Goal: Task Accomplishment & Management: Use online tool/utility

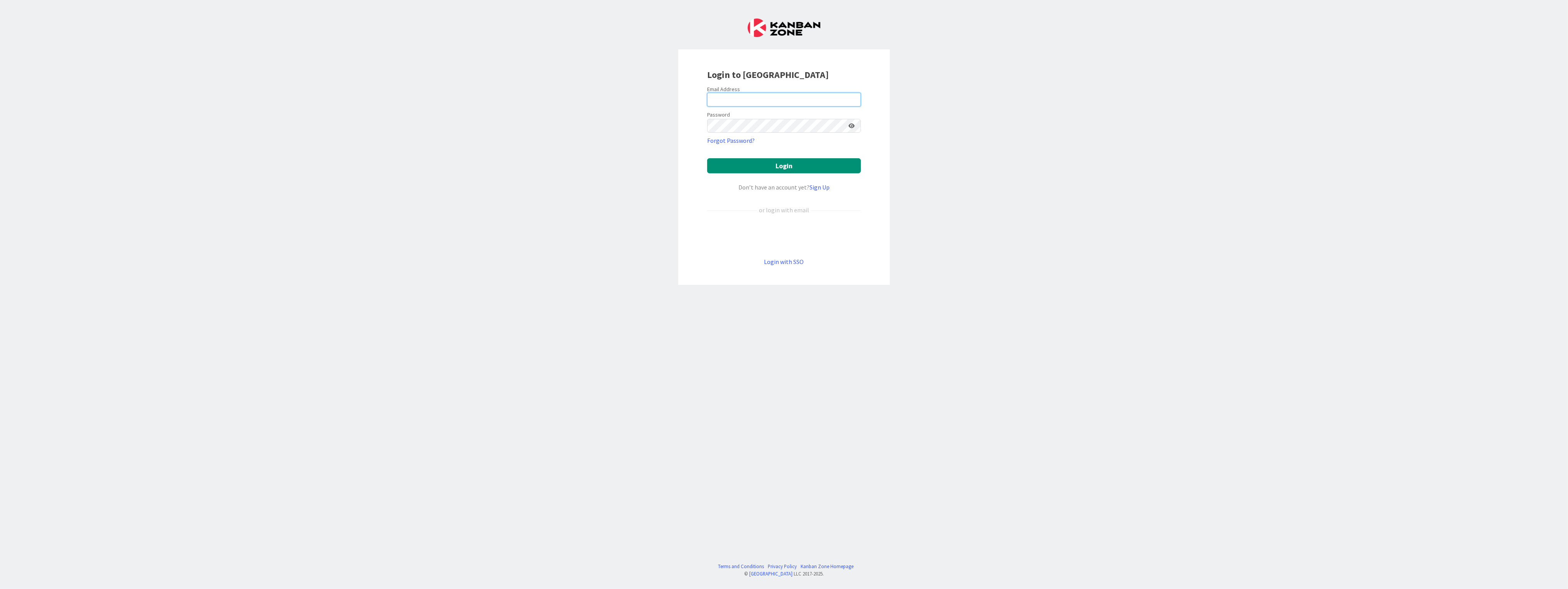
click at [758, 97] on input "email" at bounding box center [784, 99] width 154 height 14
type input "[PERSON_NAME][EMAIL_ADDRESS][DOMAIN_NAME]"
click at [707, 158] on button "Login" at bounding box center [784, 166] width 154 height 15
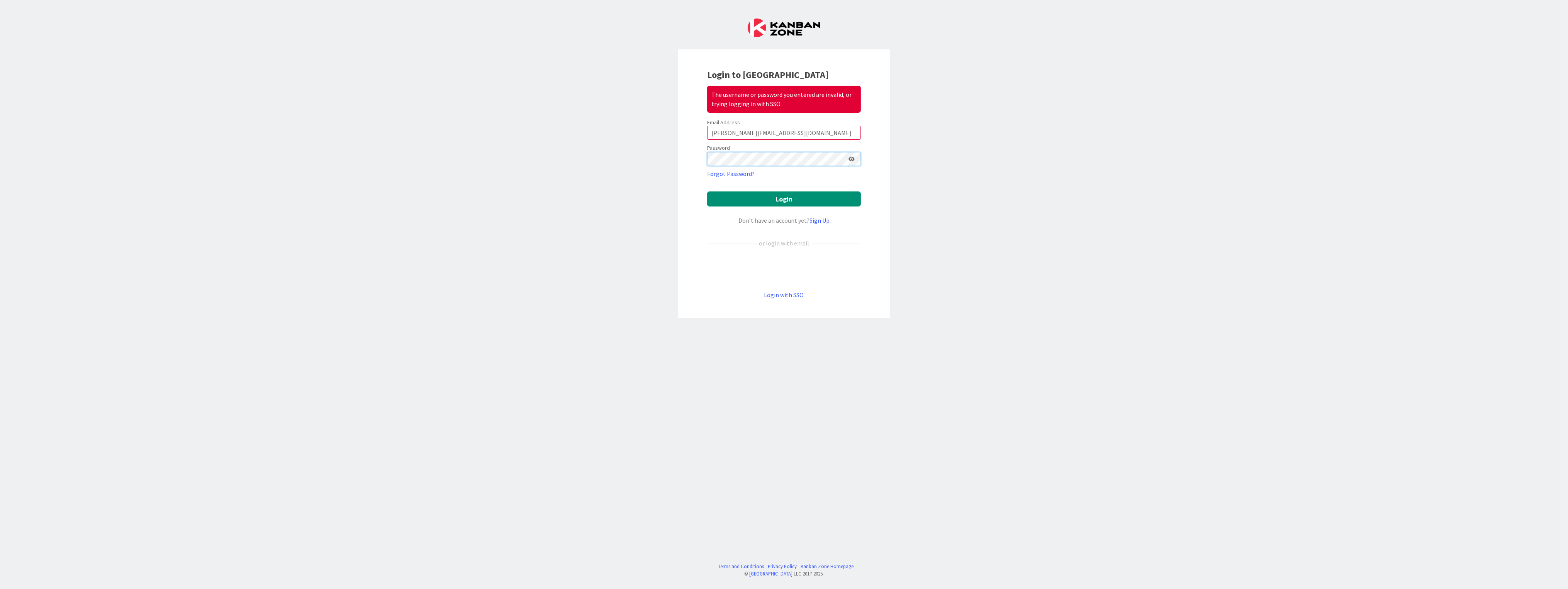
click at [595, 146] on div "Login to Kanban Zone The username or password you entered are invalid, or tryin…" at bounding box center [784, 294] width 1568 height 589
click at [729, 199] on button "Login" at bounding box center [784, 199] width 154 height 15
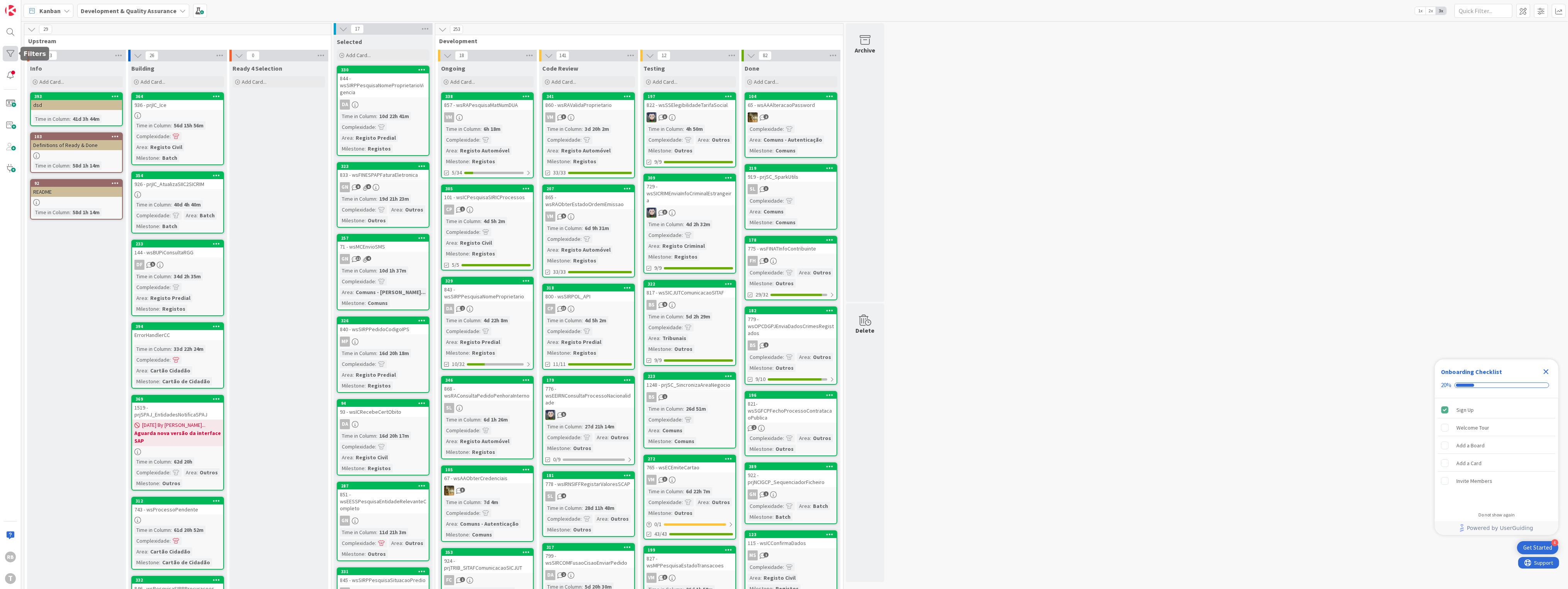
click at [12, 52] on div at bounding box center [10, 54] width 15 height 15
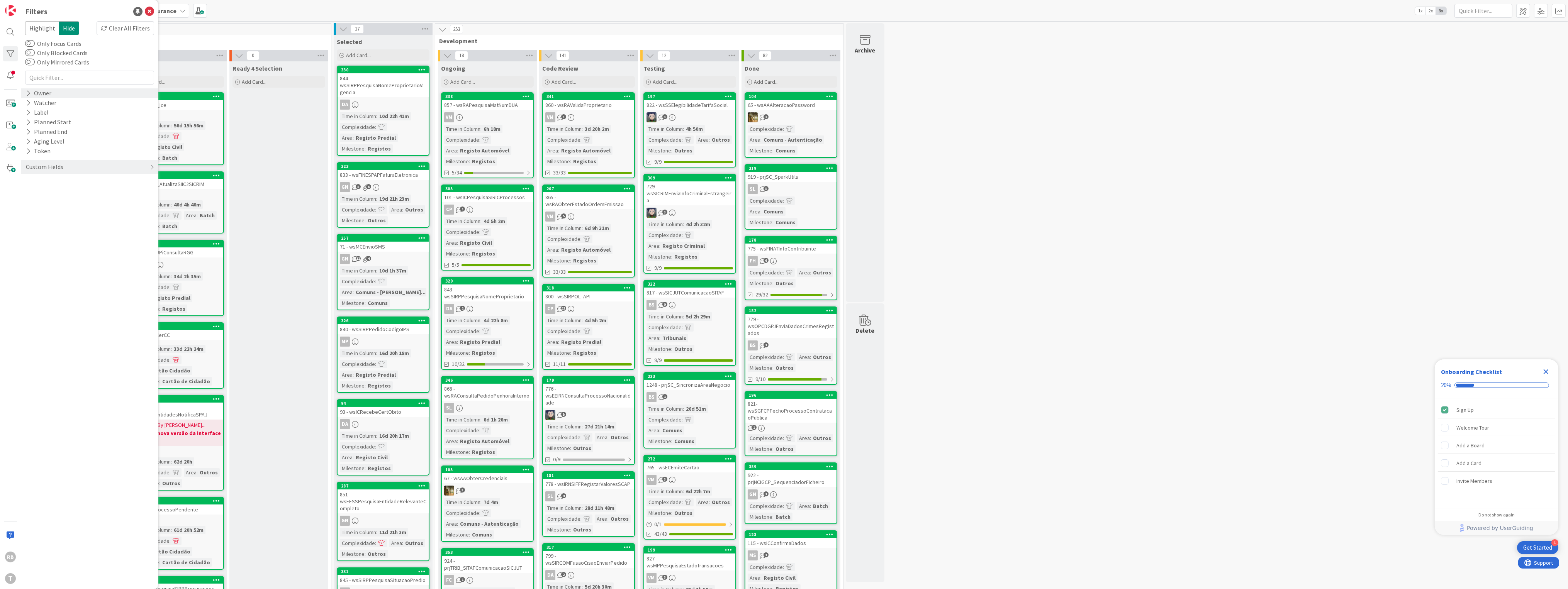
click at [29, 90] on icon at bounding box center [29, 93] width 5 height 7
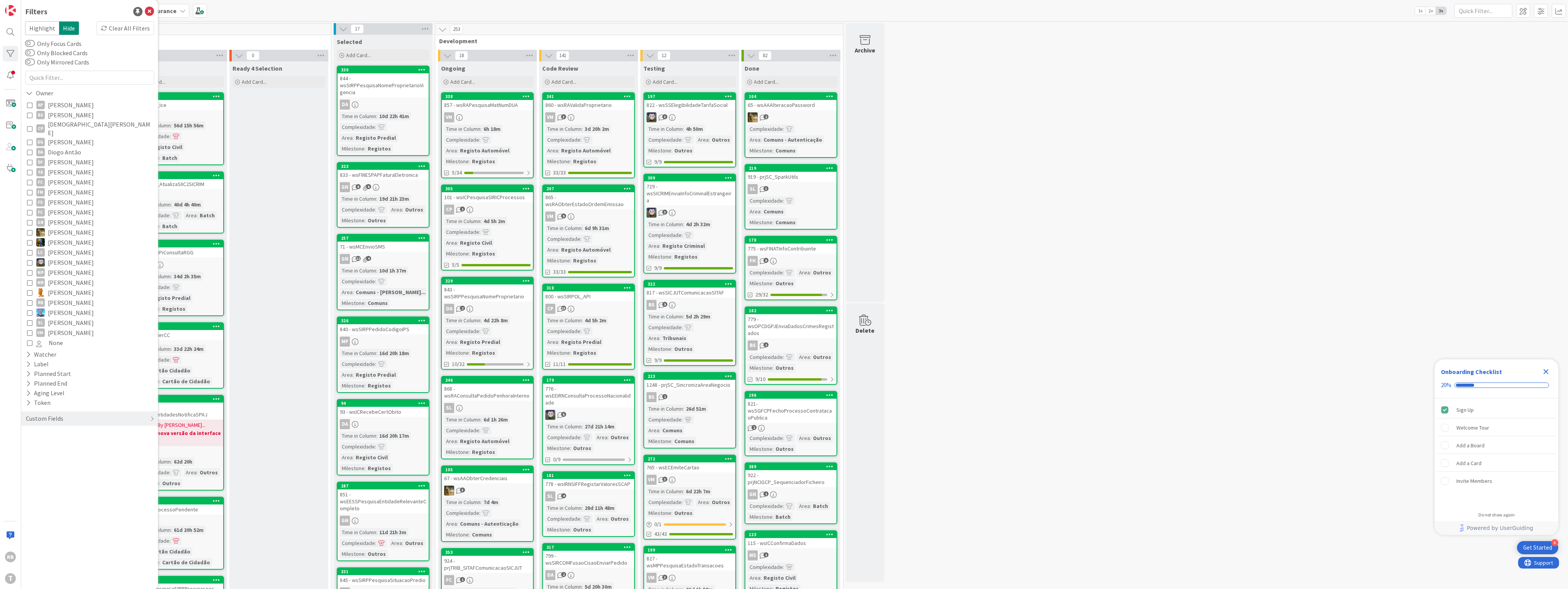
click at [29, 300] on icon at bounding box center [29, 302] width 5 height 5
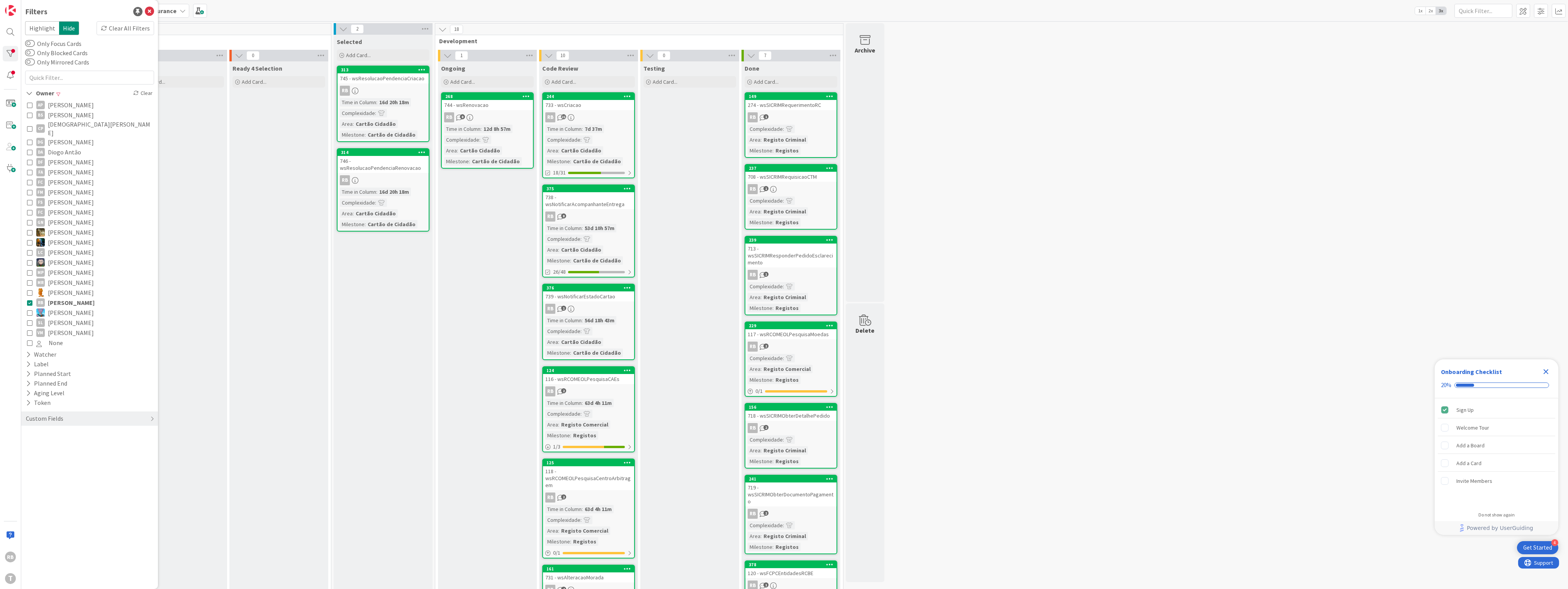
scroll to position [103, 0]
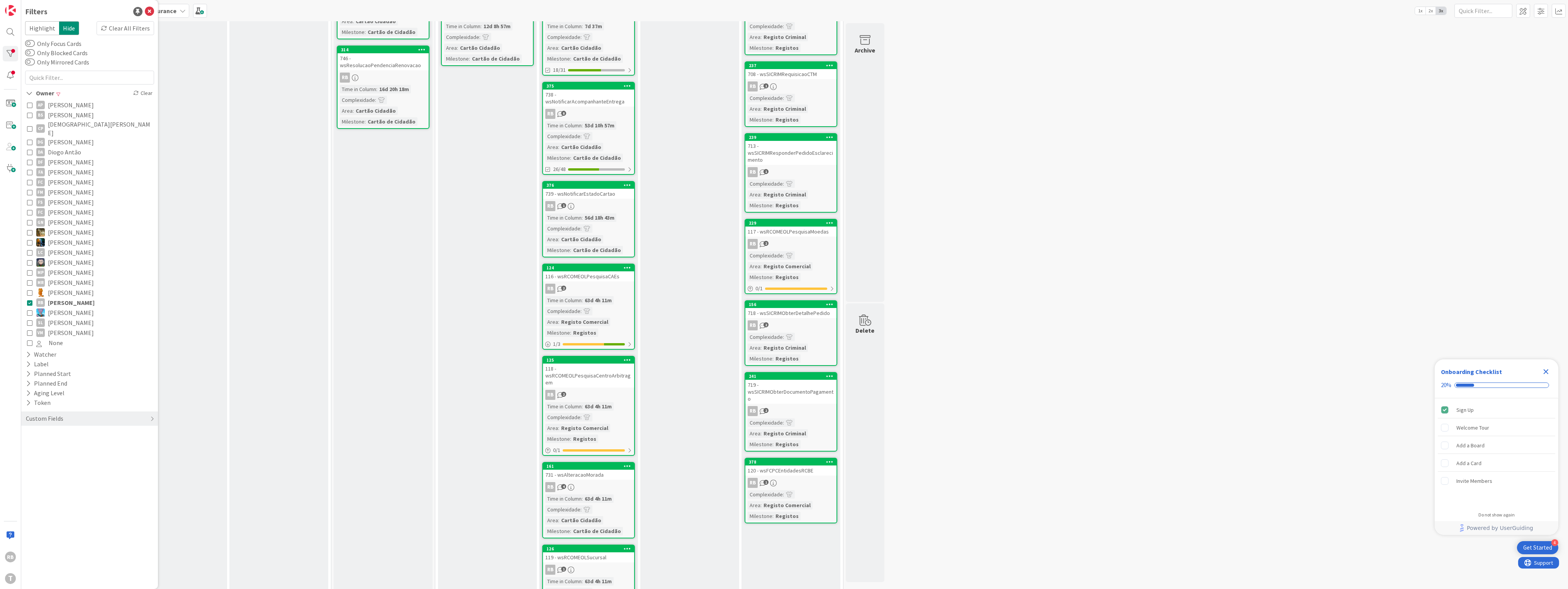
click at [590, 273] on div "116 - wsRCOMEOLPesquisaCAEs" at bounding box center [589, 276] width 91 height 10
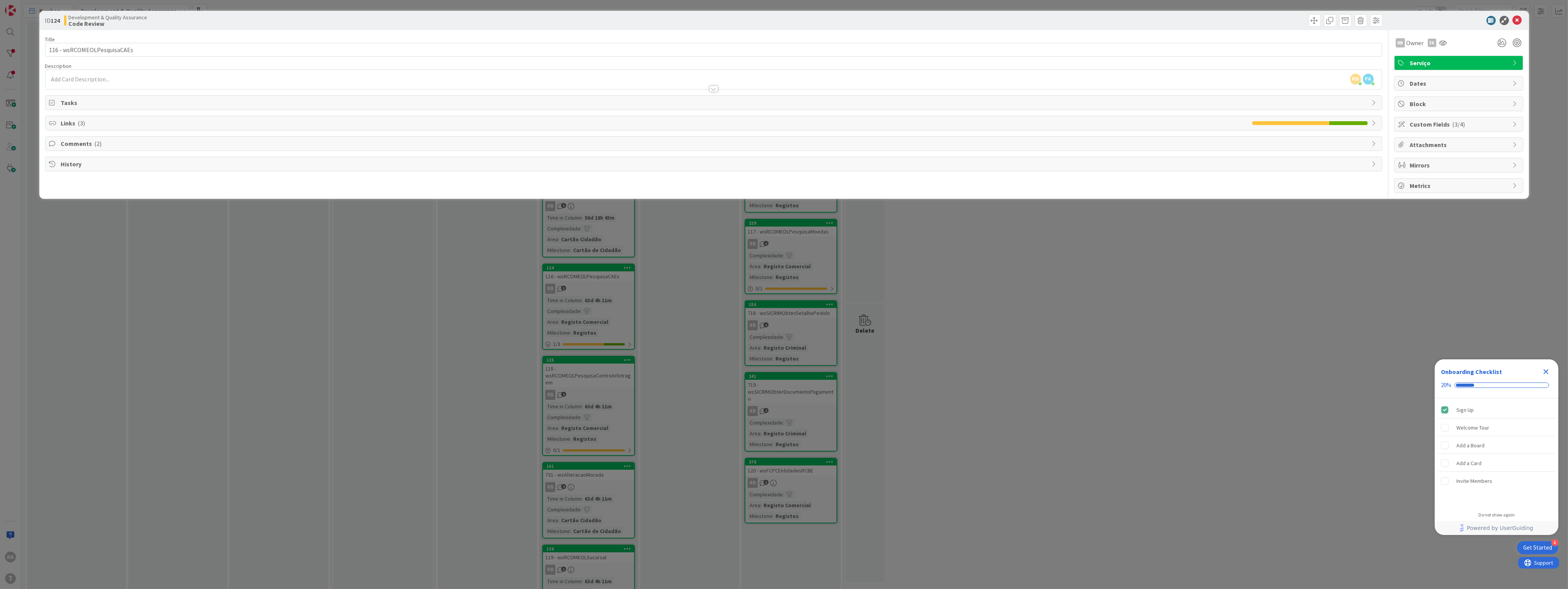
click at [74, 144] on span "Comments ( 2 )" at bounding box center [714, 143] width 1307 height 9
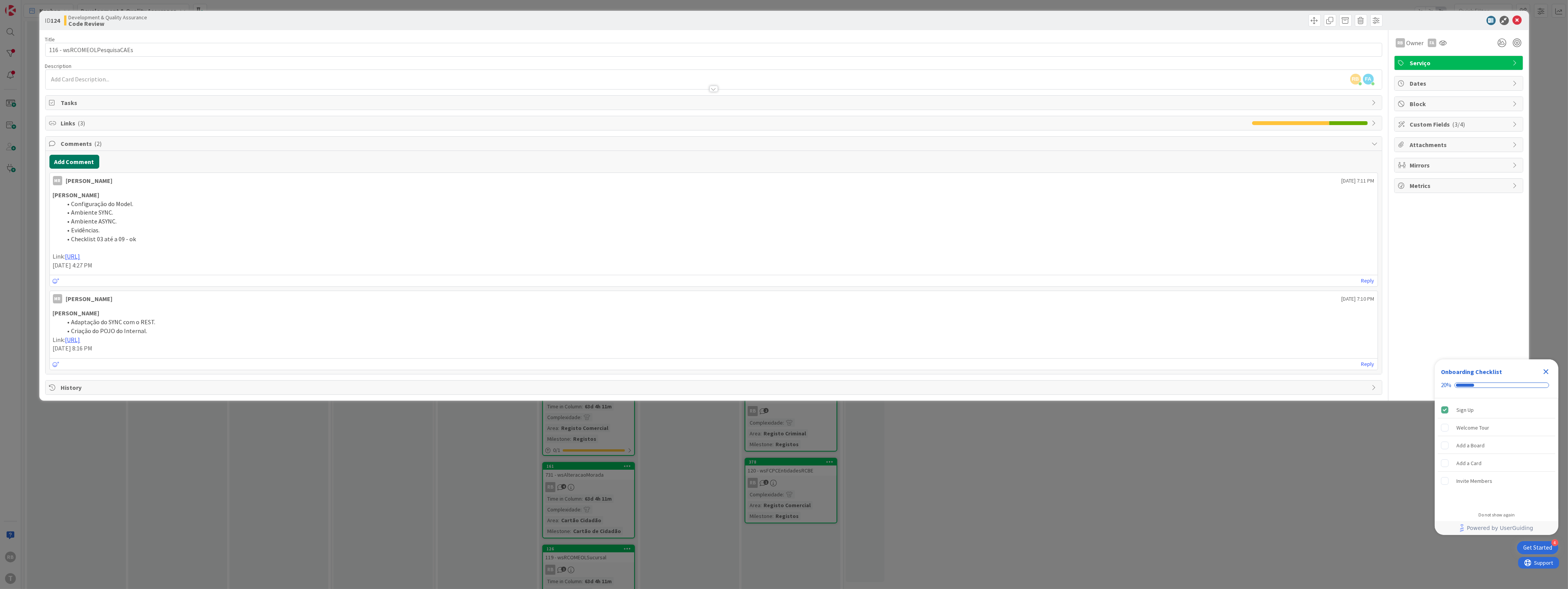
click at [75, 163] on button "Add Comment" at bounding box center [74, 161] width 50 height 14
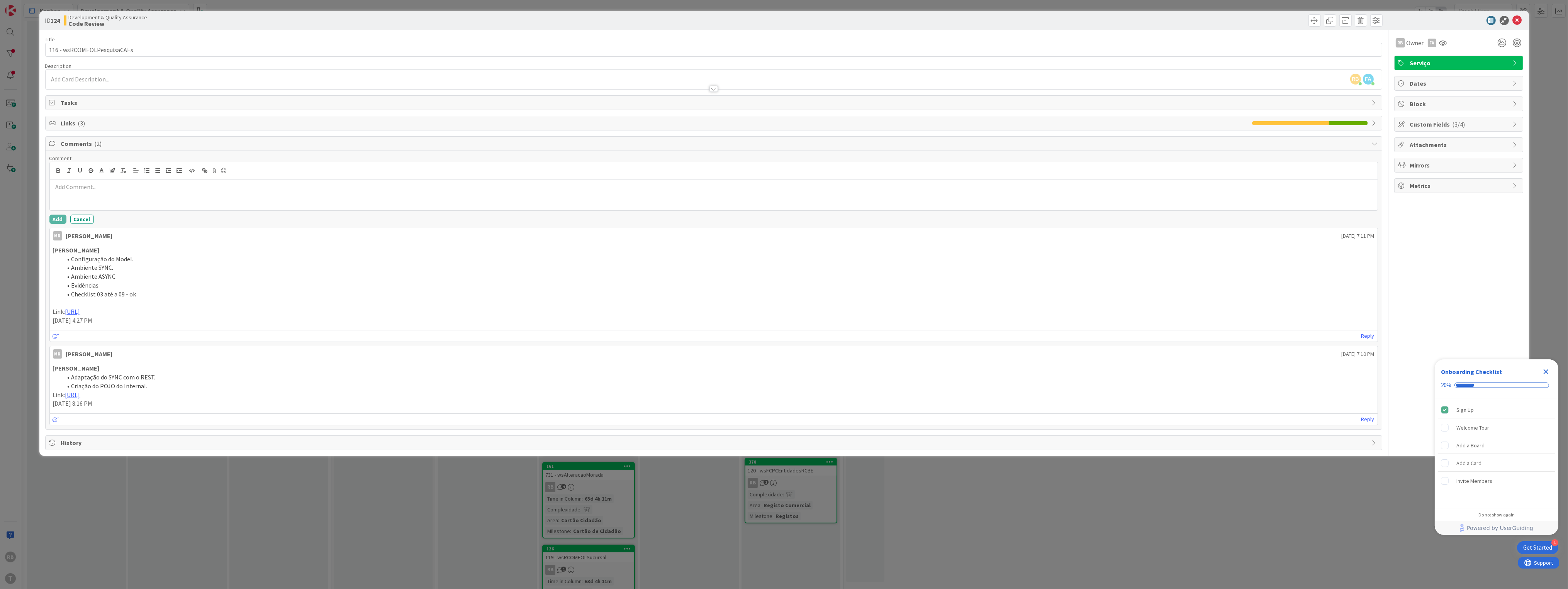
click at [99, 189] on p at bounding box center [713, 187] width 1321 height 9
click at [54, 218] on button "Add" at bounding box center [58, 219] width 17 height 9
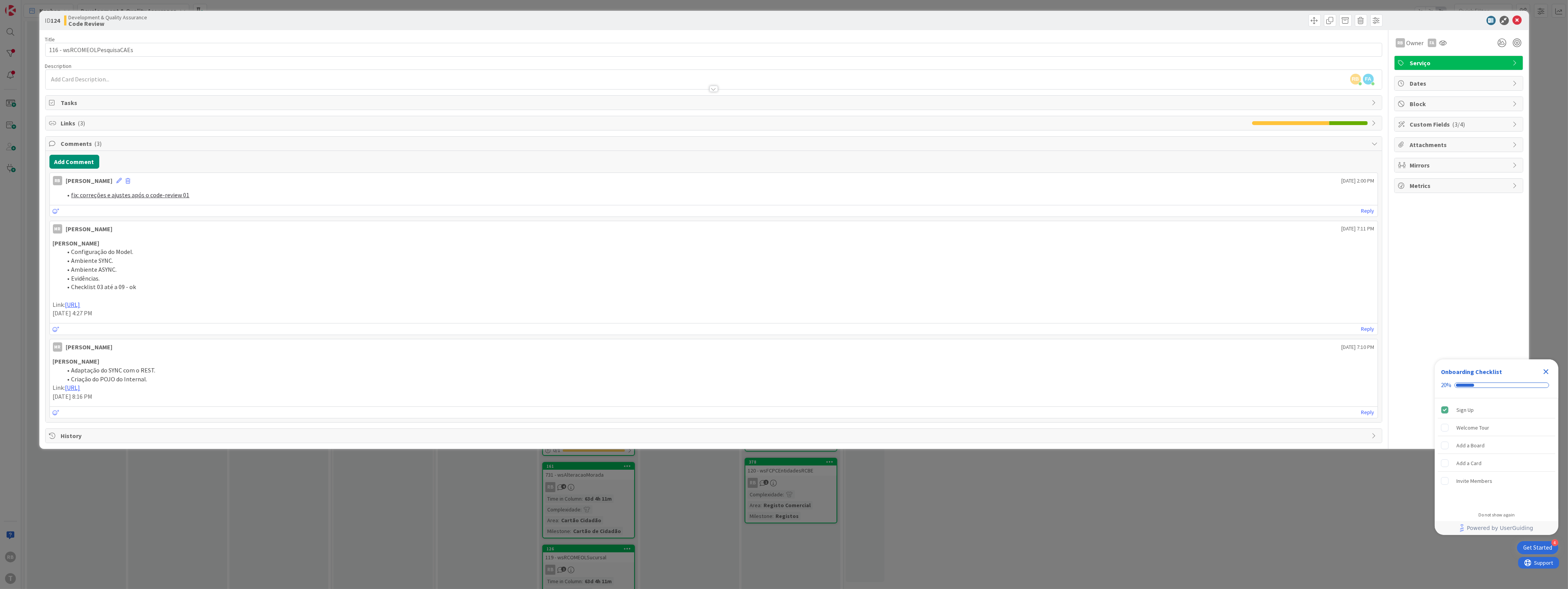
click at [174, 493] on div "ID 124 Development & Quality Assurance Code Review Title 27 / 128 116 - wsRCOME…" at bounding box center [784, 294] width 1568 height 589
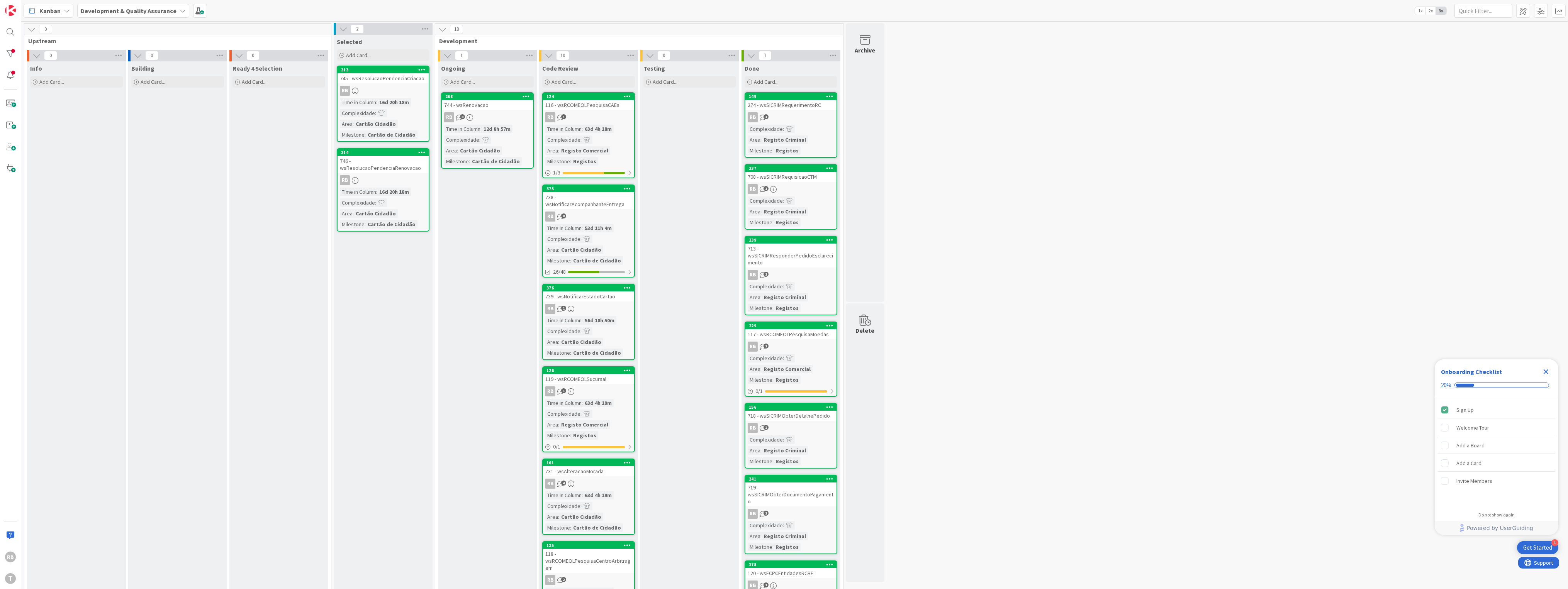
click at [670, 176] on div "Testing Add Card..." at bounding box center [690, 537] width 99 height 952
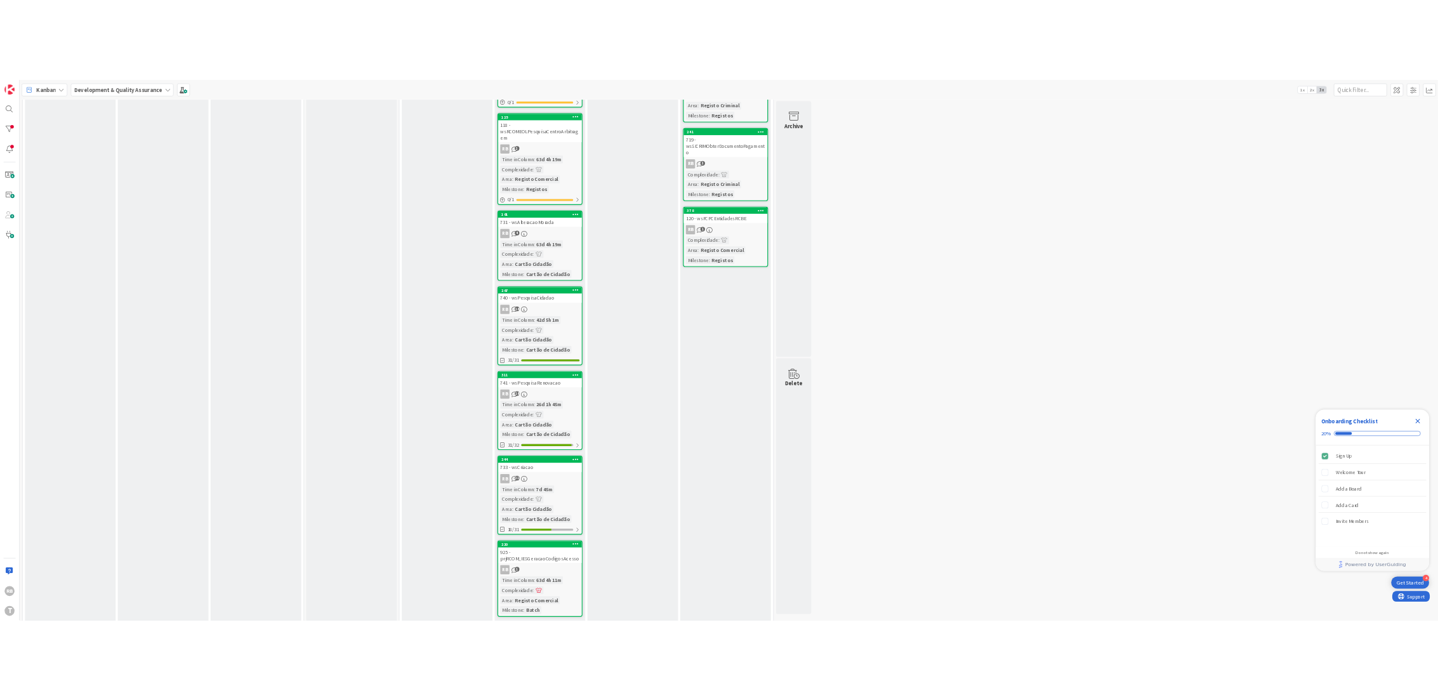
scroll to position [699, 0]
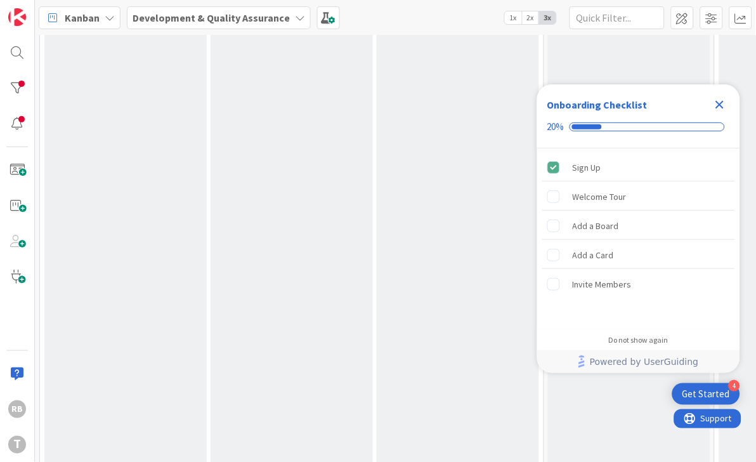
drag, startPoint x: 1000, startPoint y: 610, endPoint x: 846, endPoint y: 29, distance: 601.1
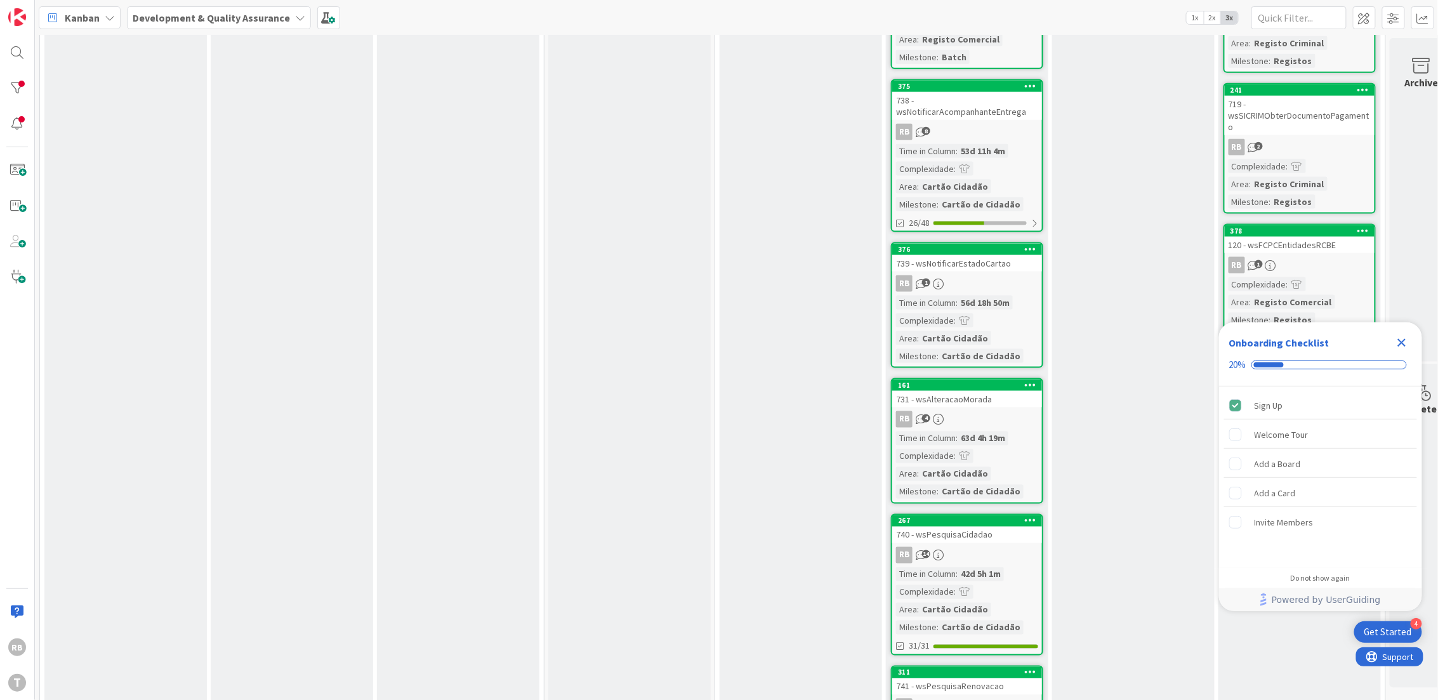
scroll to position [642, 0]
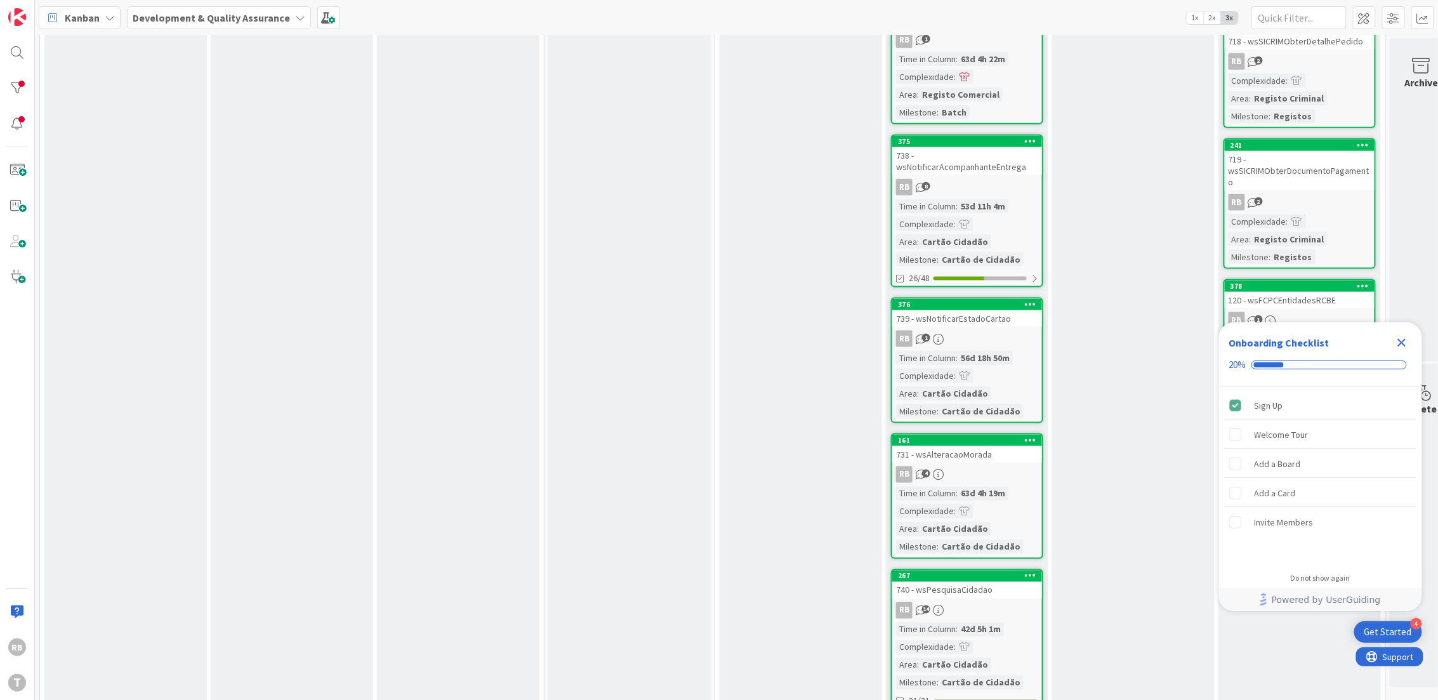
click at [980, 358] on div "56d 18h 50m" at bounding box center [984, 358] width 55 height 14
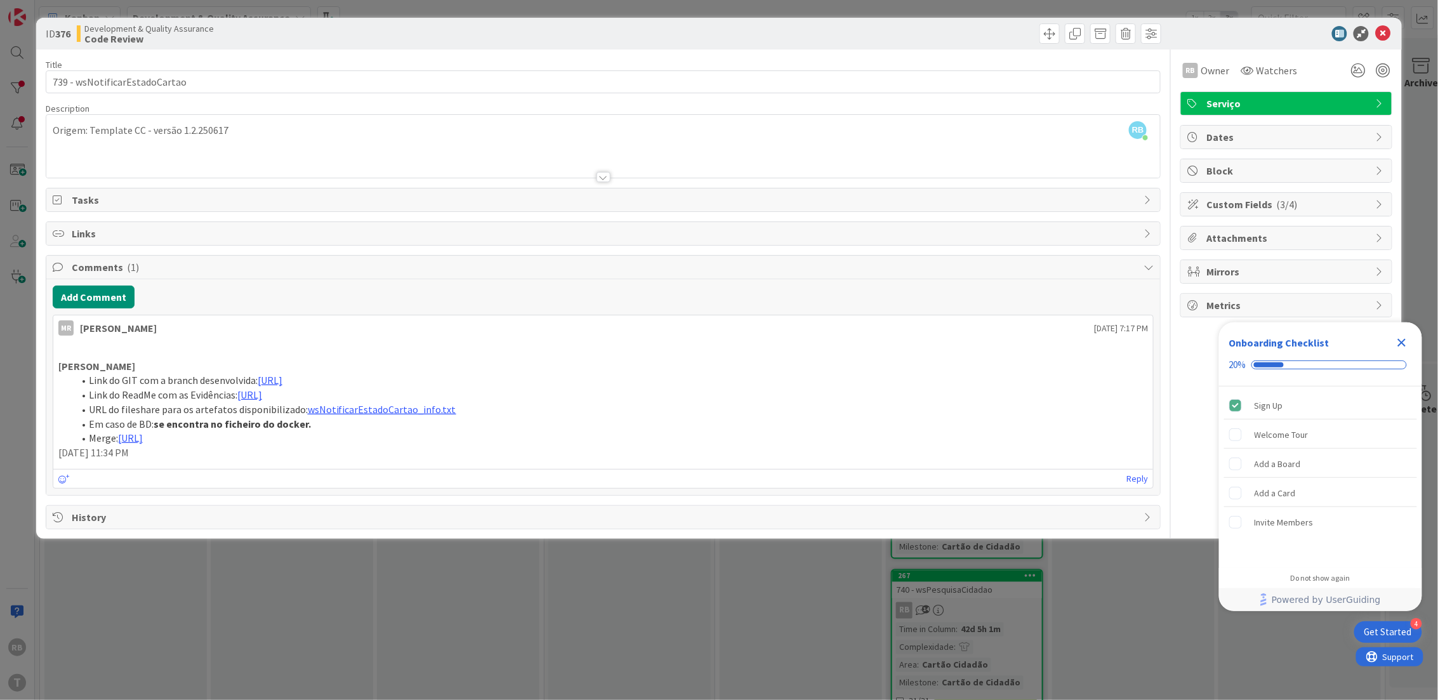
click at [1147, 595] on div "ID 376 Development & Quality Assurance Code Review Title 29 / 128 739 - wsNotif…" at bounding box center [719, 350] width 1438 height 700
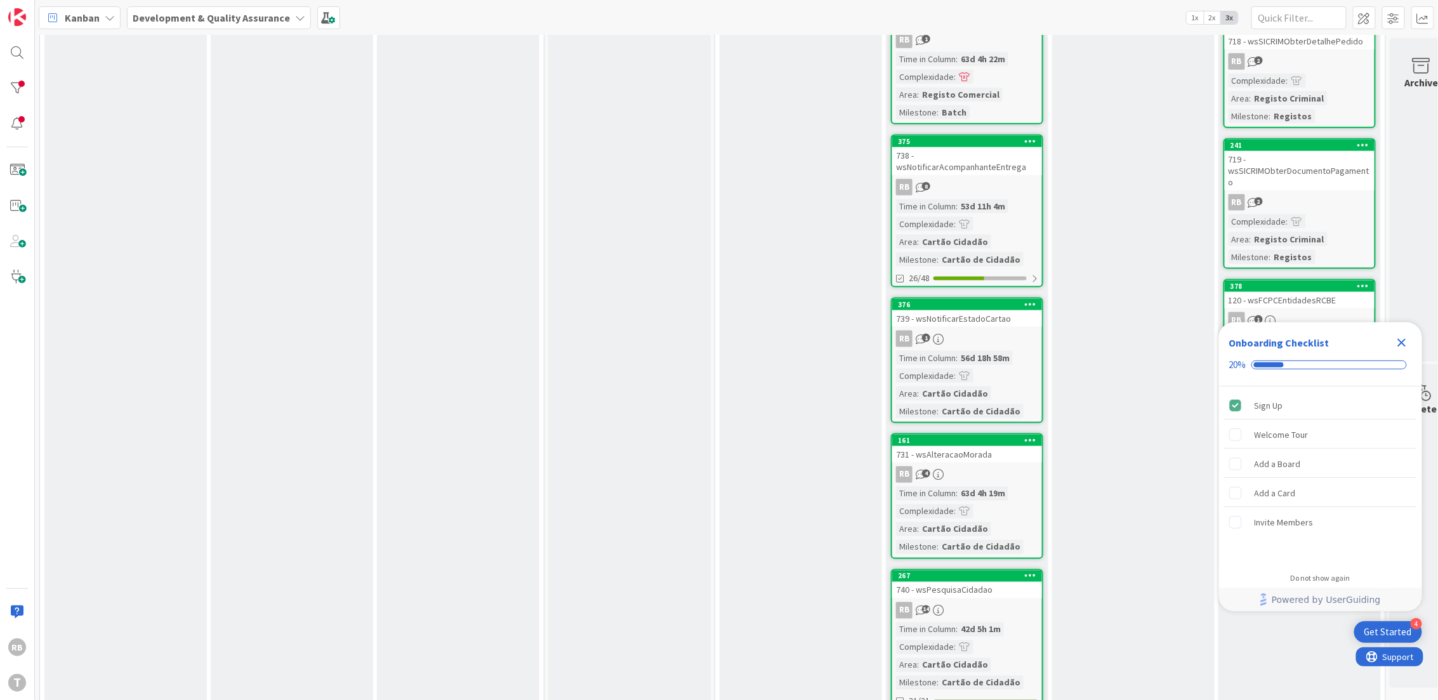
click at [973, 171] on link "375 738 - wsNotificarAcompanhanteEntrega RB 8 Time in [GEOGRAPHIC_DATA] : 53d 1…" at bounding box center [967, 211] width 152 height 153
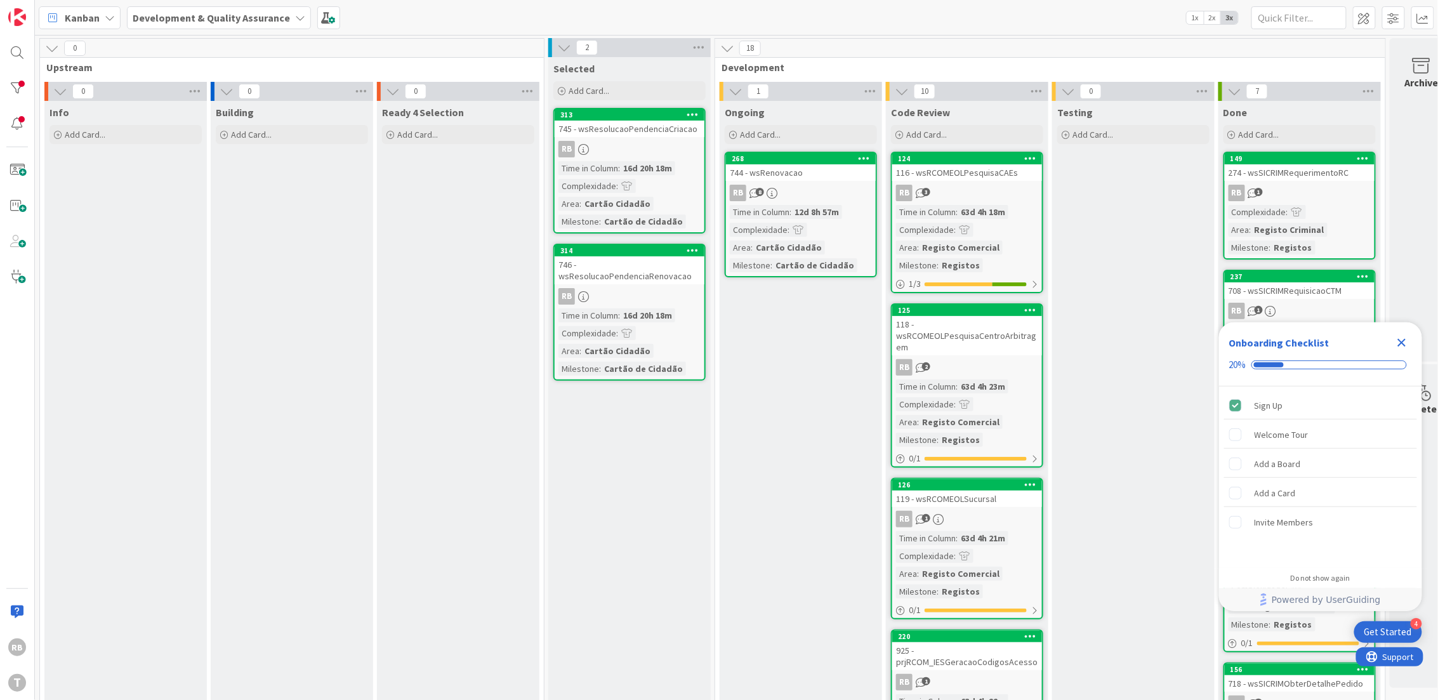
scroll to position [442, 0]
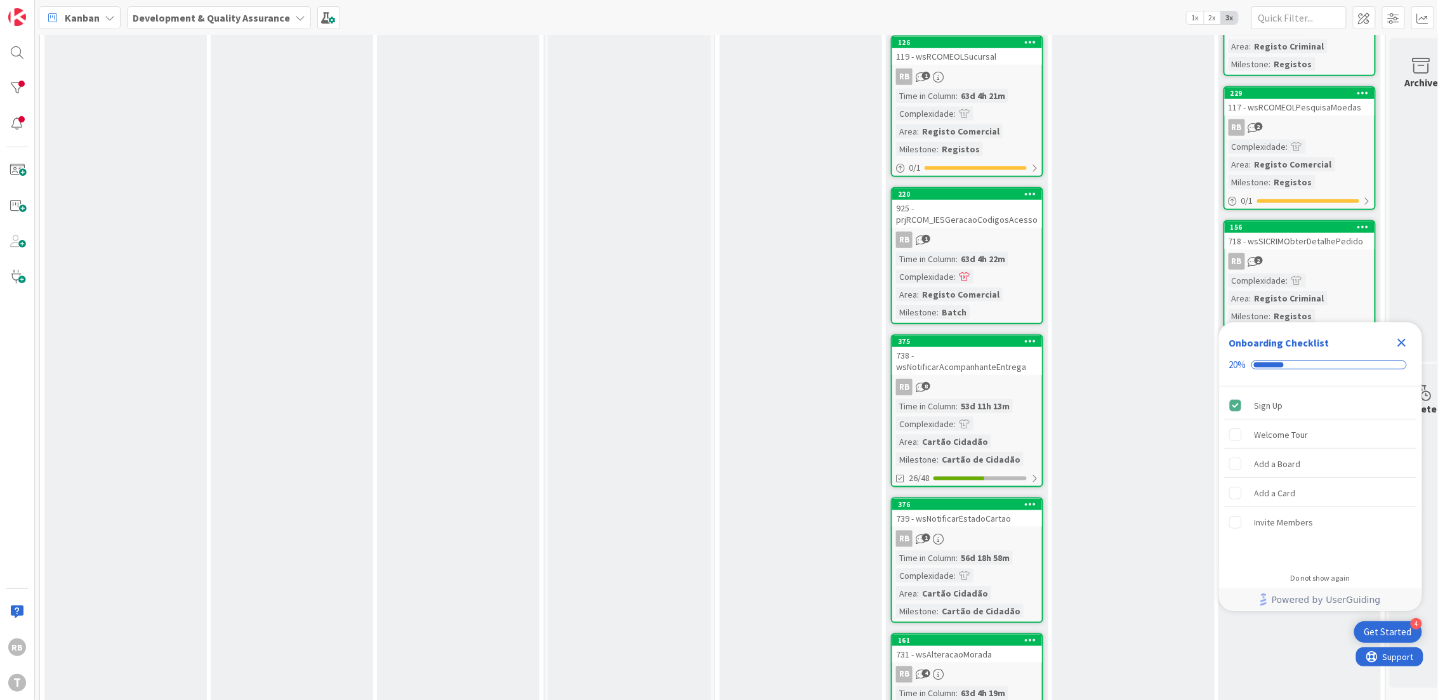
click at [1403, 343] on icon "Close Checklist" at bounding box center [1402, 343] width 8 height 8
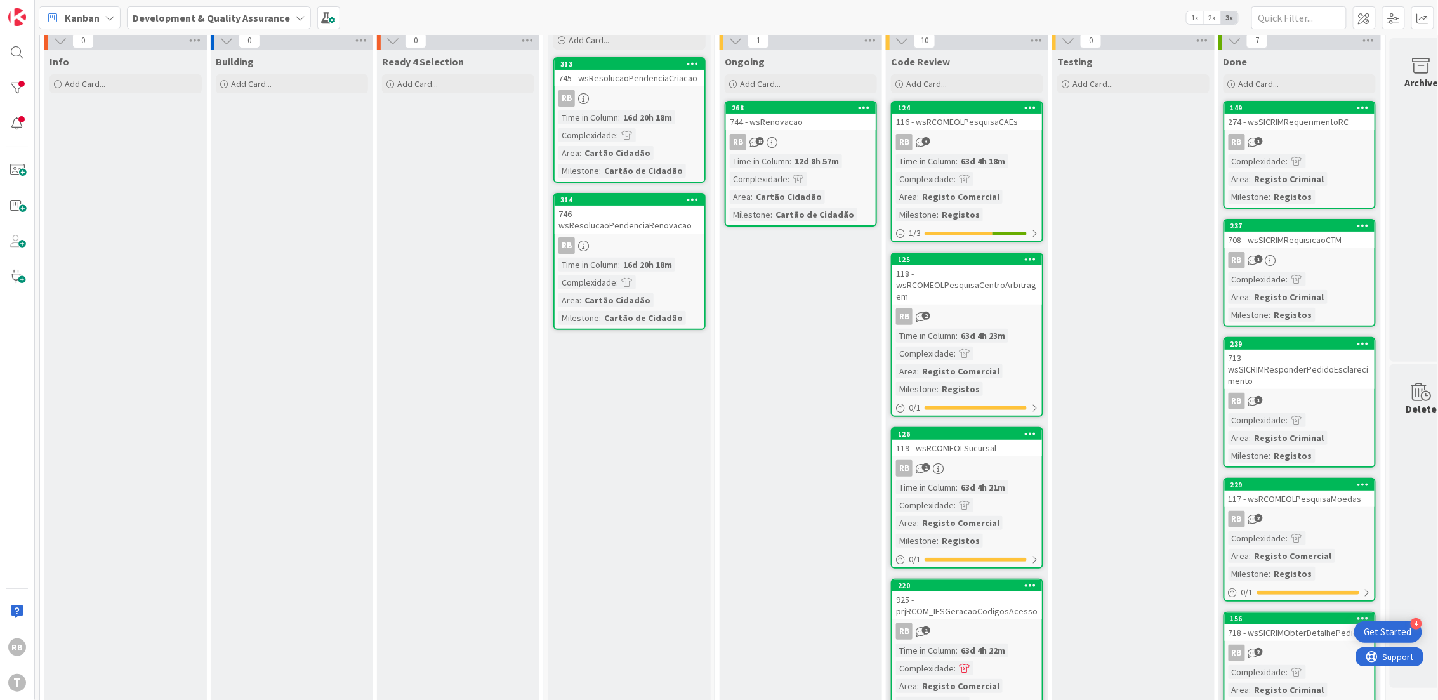
scroll to position [0, 0]
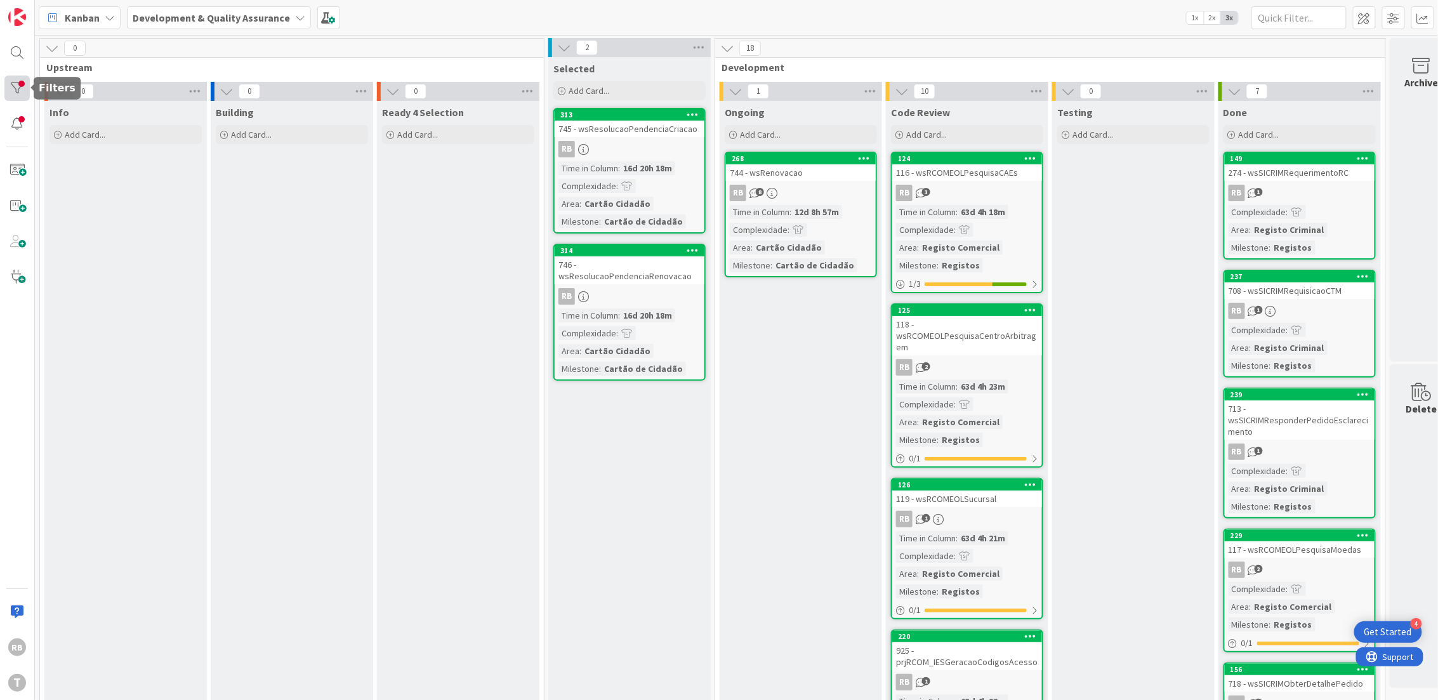
click at [17, 90] on div at bounding box center [16, 88] width 25 height 25
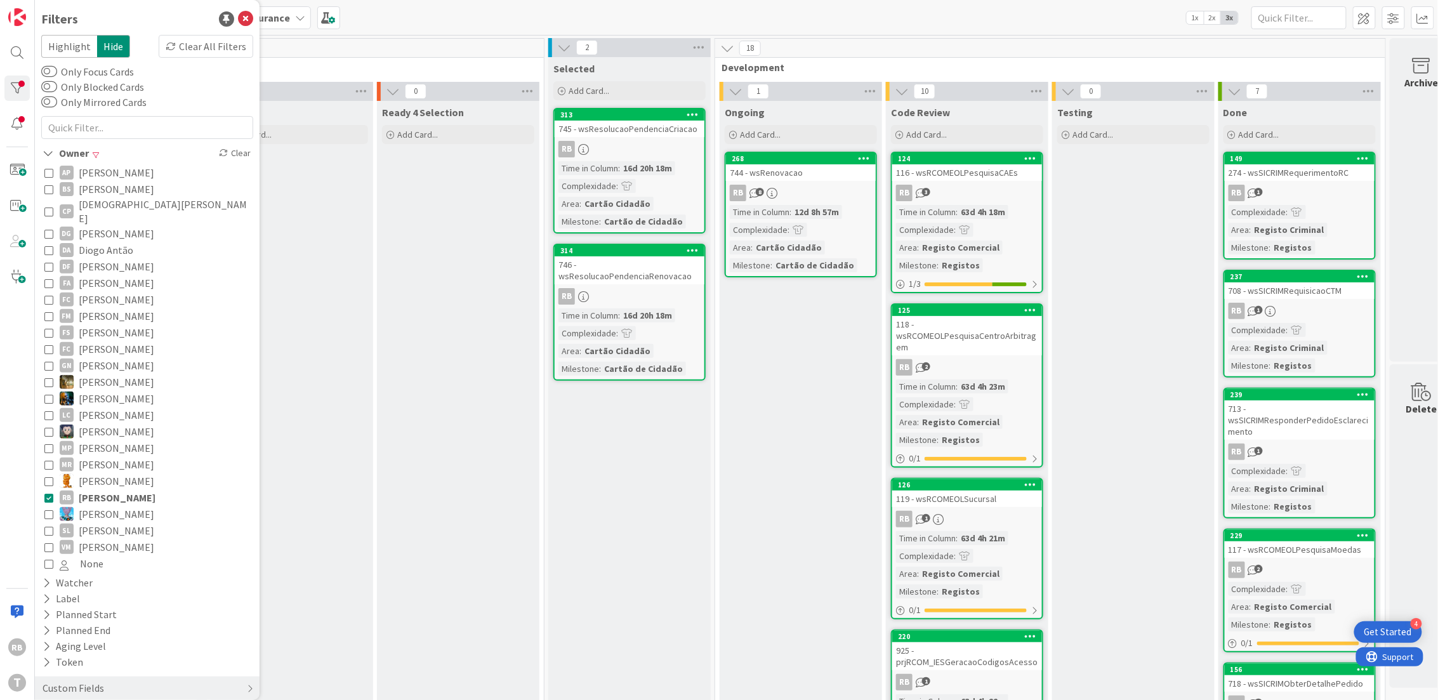
click at [47, 493] on icon at bounding box center [48, 497] width 9 height 9
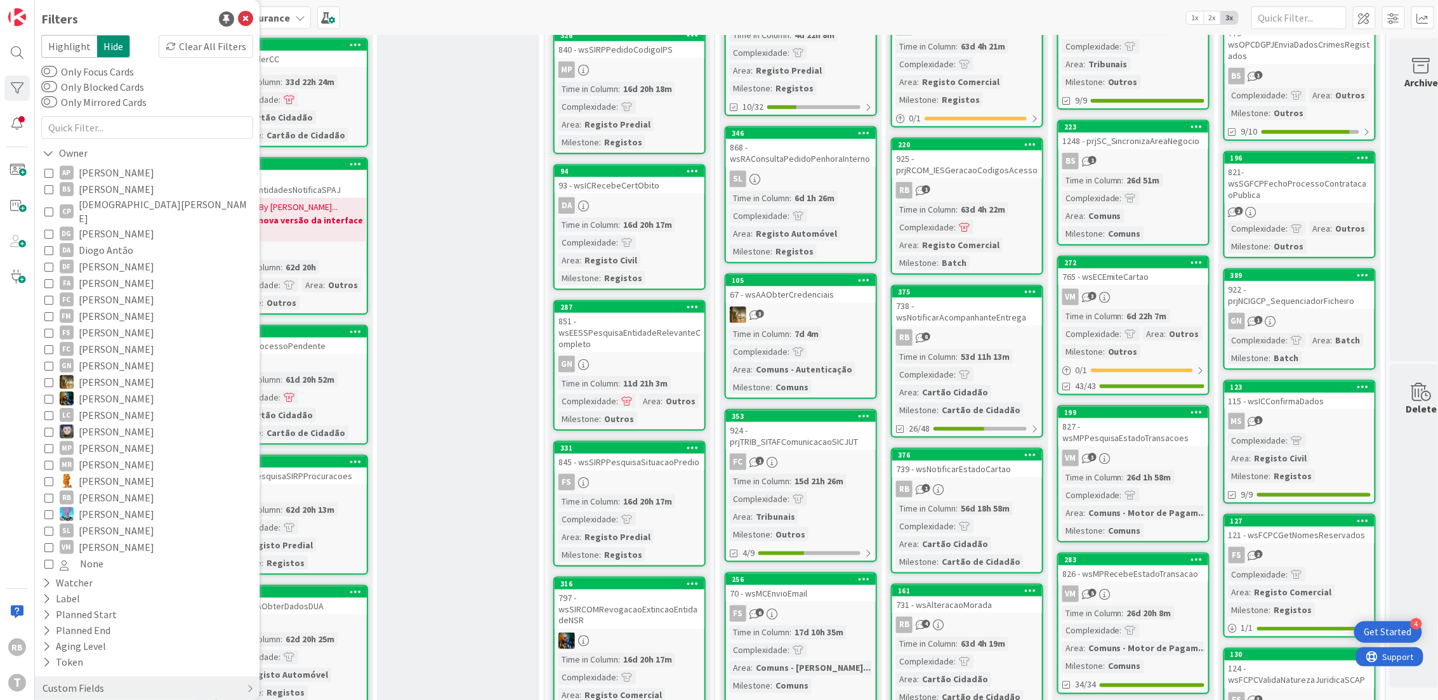
scroll to position [508, 0]
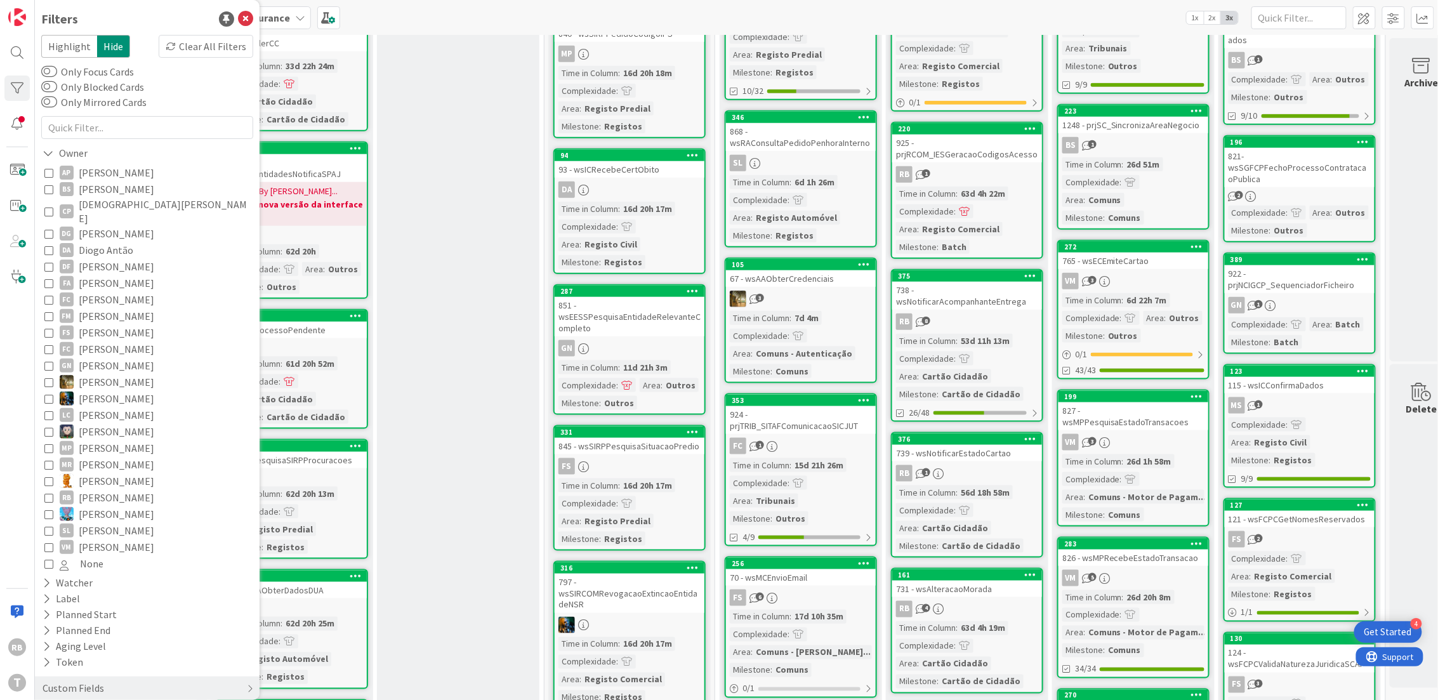
click at [48, 493] on icon at bounding box center [48, 497] width 9 height 9
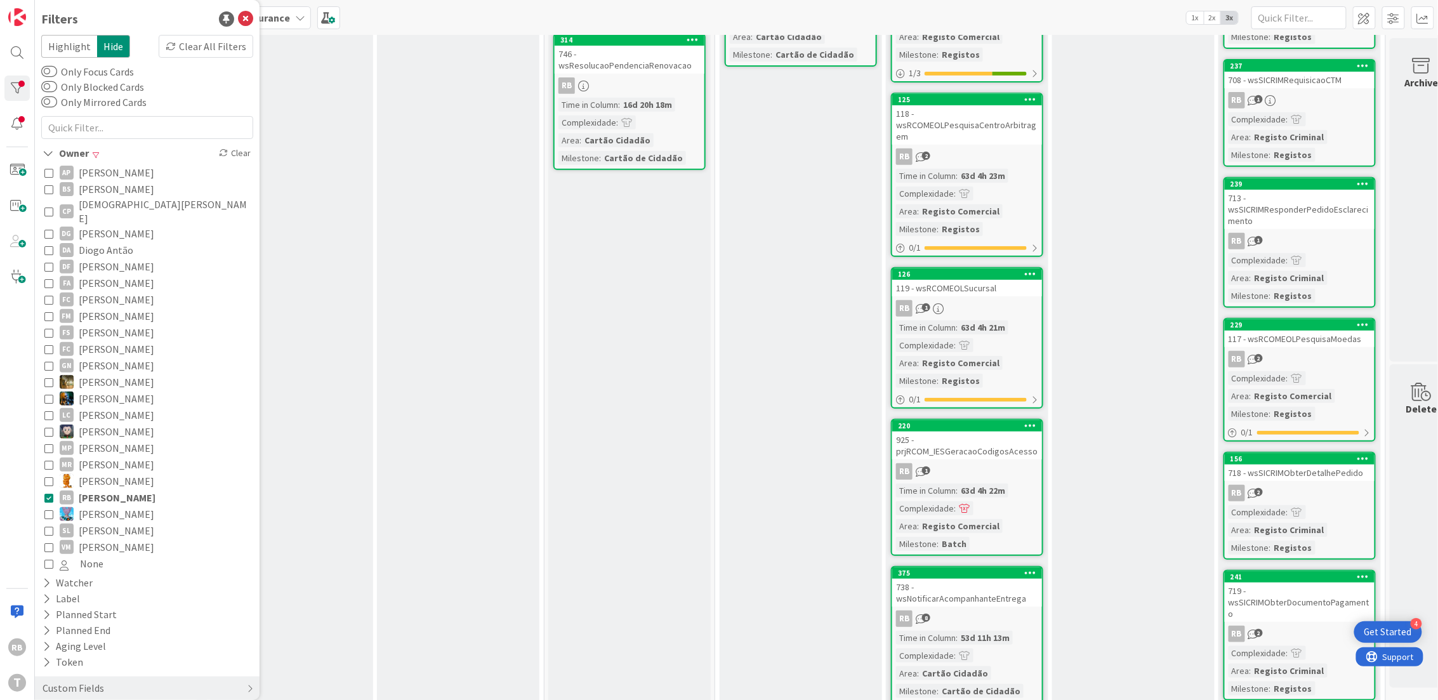
scroll to position [0, 0]
